Goal: Browse casually

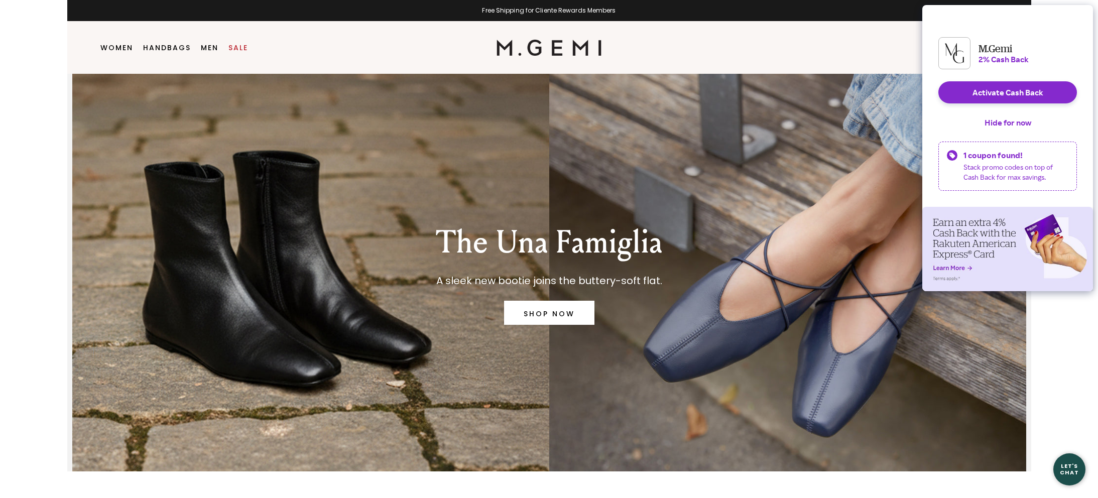
click at [1006, 129] on button "Hide for now" at bounding box center [1008, 122] width 63 height 22
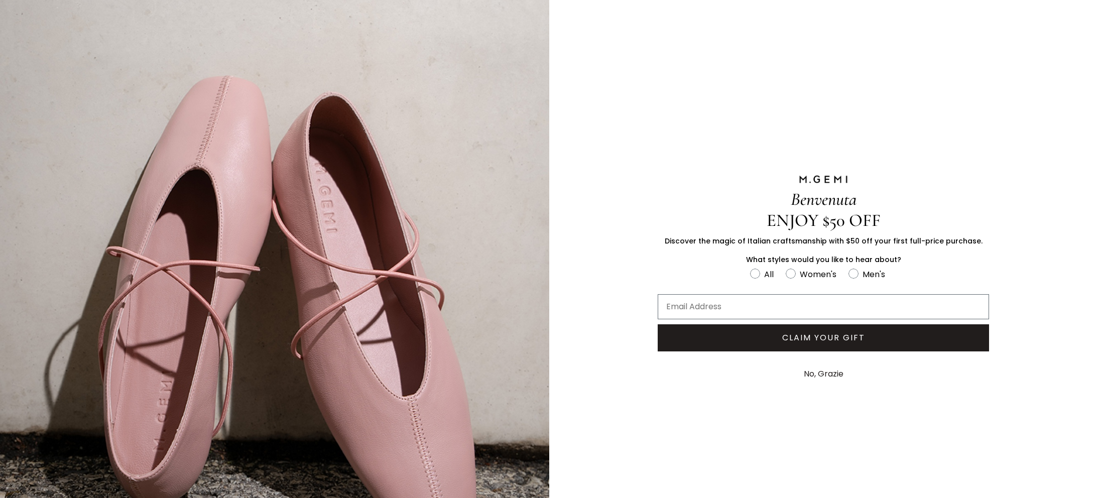
scroll to position [117, 0]
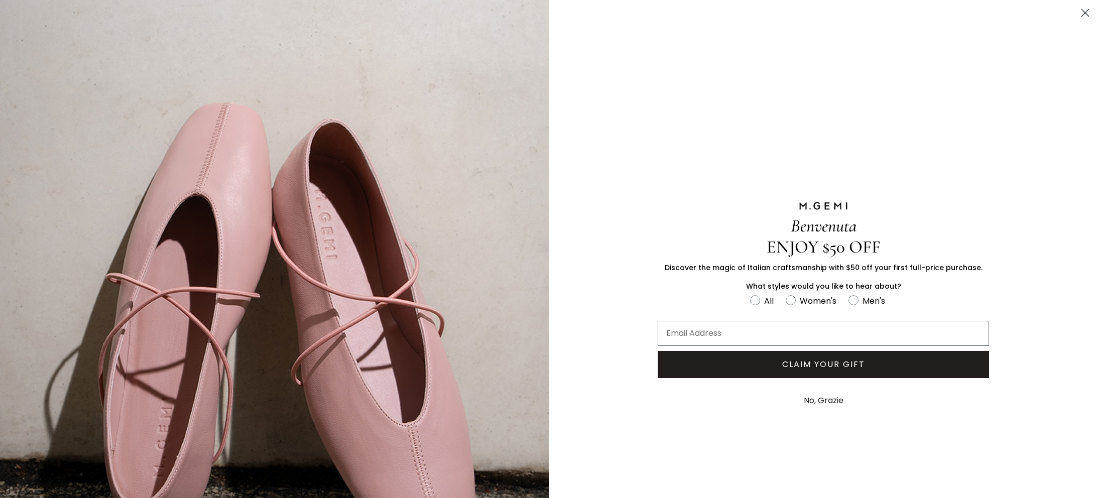
scroll to position [117, 0]
